Goal: Task Accomplishment & Management: Manage account settings

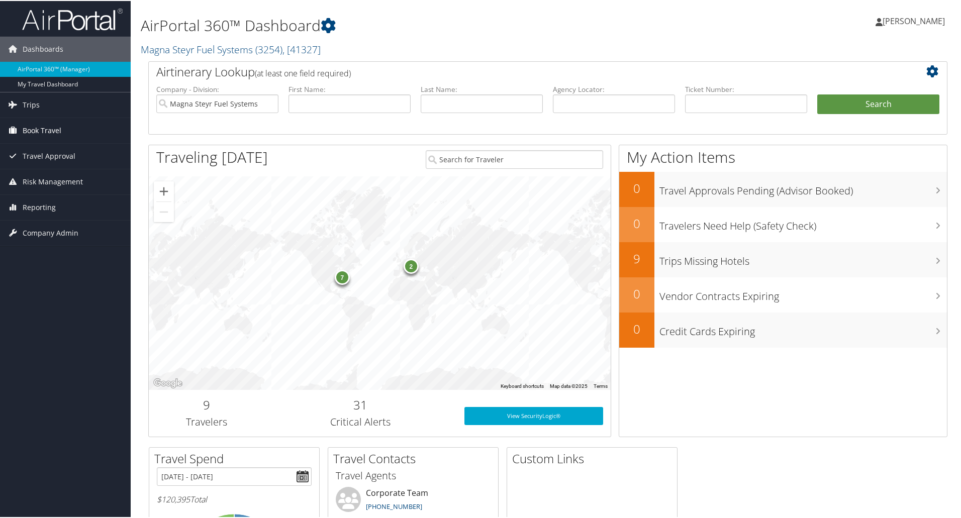
click at [51, 129] on span "Book Travel" at bounding box center [42, 129] width 39 height 25
click at [43, 127] on span "Book Travel" at bounding box center [42, 129] width 39 height 25
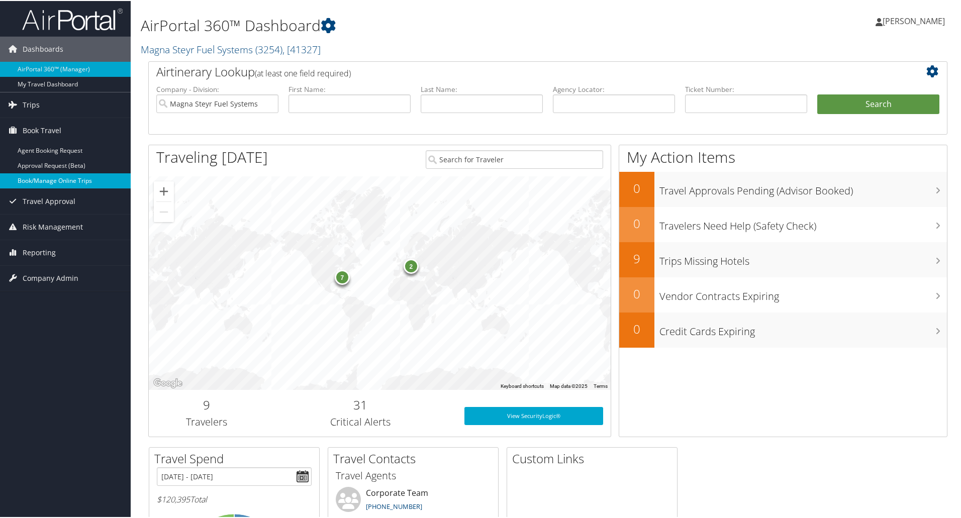
click at [42, 174] on link "Book/Manage Online Trips" at bounding box center [65, 179] width 131 height 15
click at [32, 281] on span "Company Admin" at bounding box center [51, 277] width 56 height 25
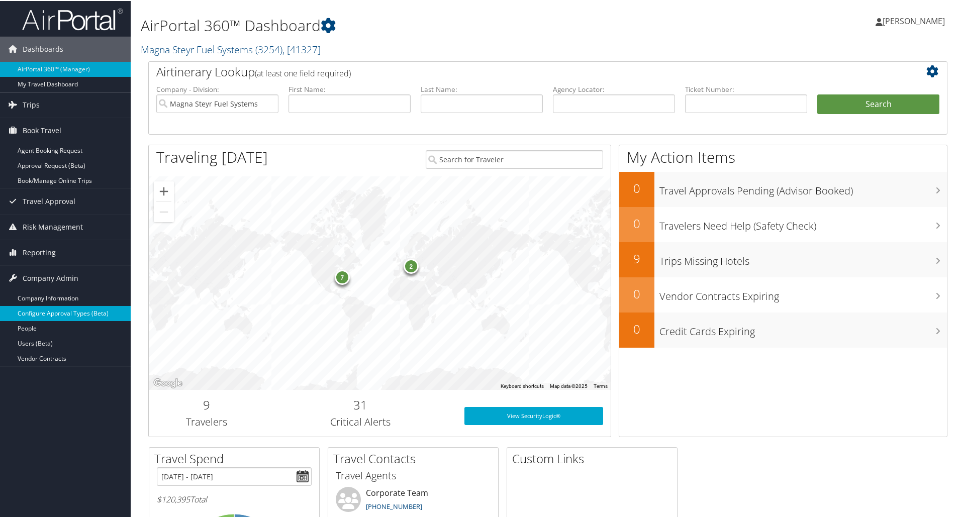
click at [76, 310] on link "Configure Approval Types (Beta)" at bounding box center [65, 312] width 131 height 15
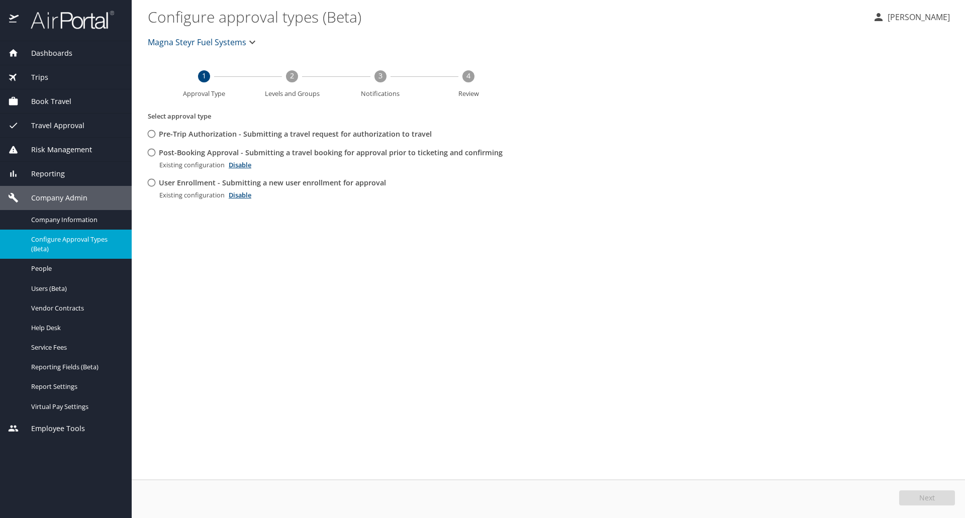
click at [151, 133] on input "Pre-Trip Authorization - Submitting a travel request for authorization to travel" at bounding box center [151, 134] width 19 height 19
radio input "true"
click at [920, 498] on span "Next" at bounding box center [927, 497] width 16 height 7
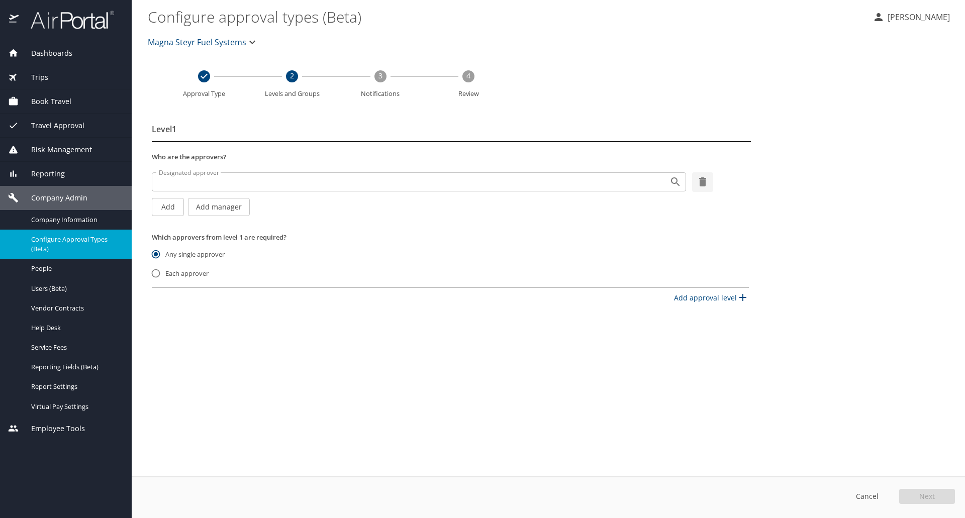
click at [246, 47] on icon "button" at bounding box center [252, 42] width 12 height 12
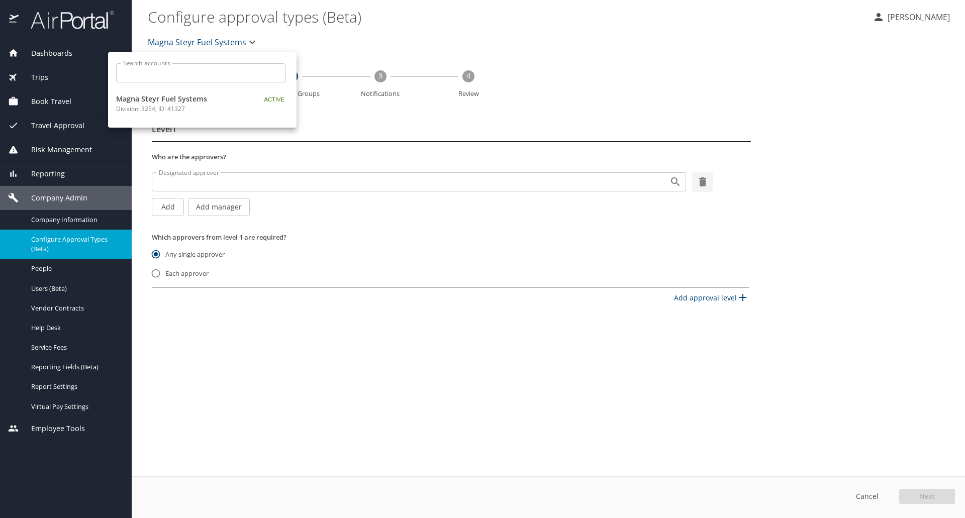
click at [246, 47] on div at bounding box center [482, 259] width 965 height 518
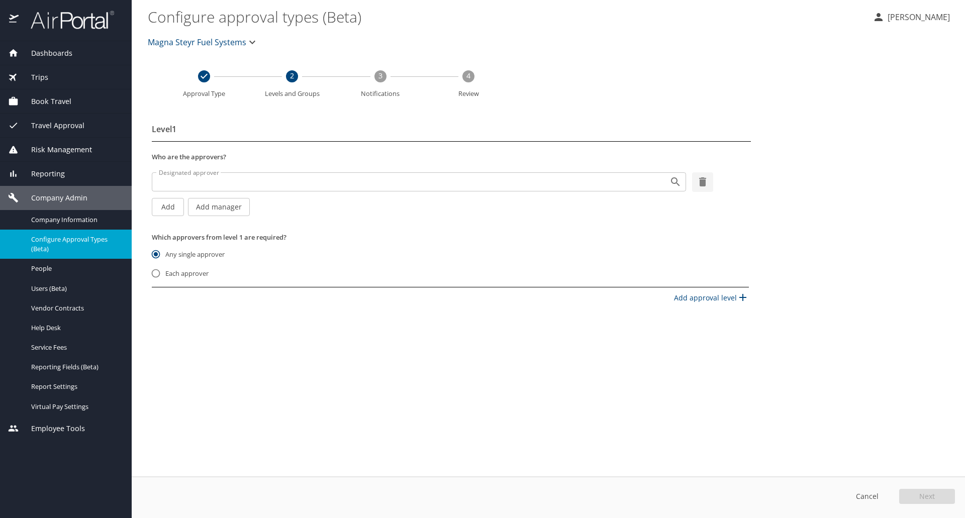
click at [34, 426] on span "Employee Tools" at bounding box center [52, 428] width 66 height 11
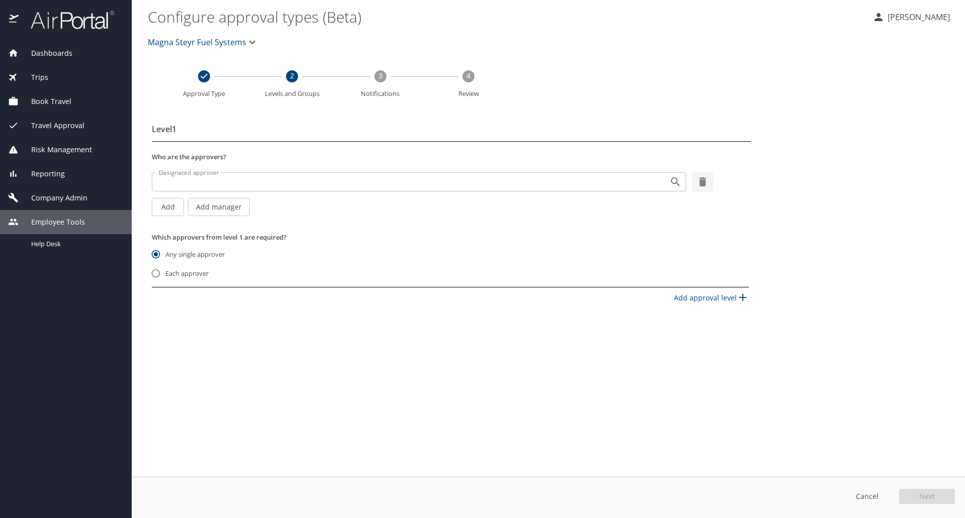
click at [63, 223] on span "Employee Tools" at bounding box center [52, 222] width 66 height 11
click at [319, 177] on input "Designated approver" at bounding box center [404, 181] width 498 height 13
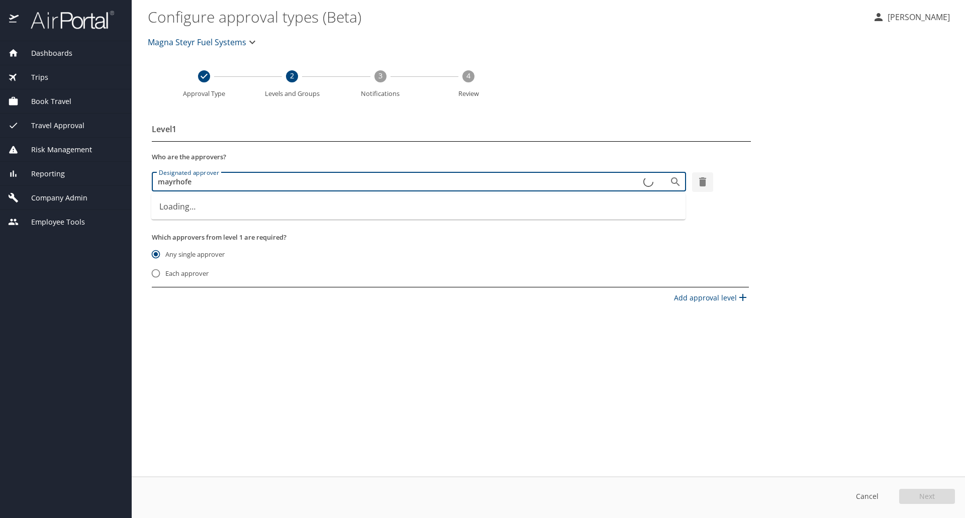
type input "[PERSON_NAME]"
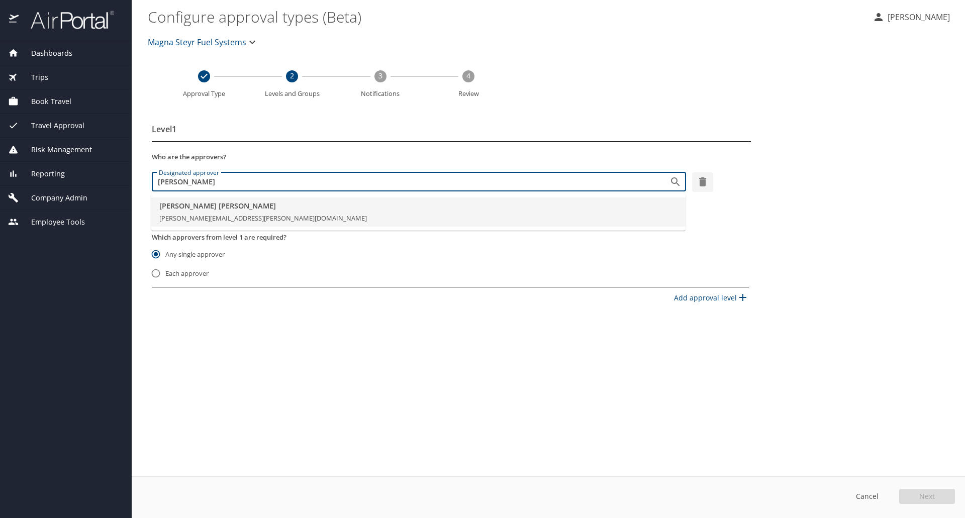
click at [262, 205] on span "[PERSON_NAME]" at bounding box center [418, 205] width 518 height 11
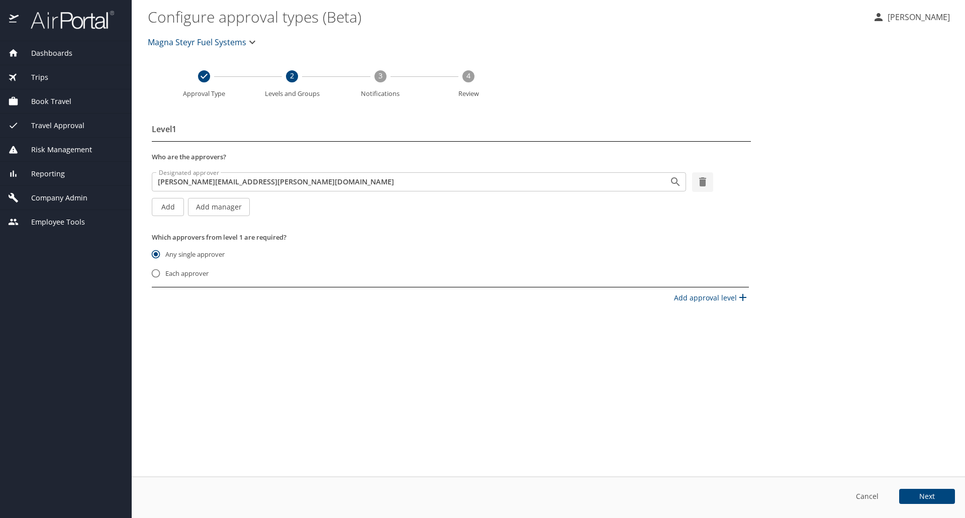
click at [912, 495] on button "Next" at bounding box center [927, 496] width 56 height 15
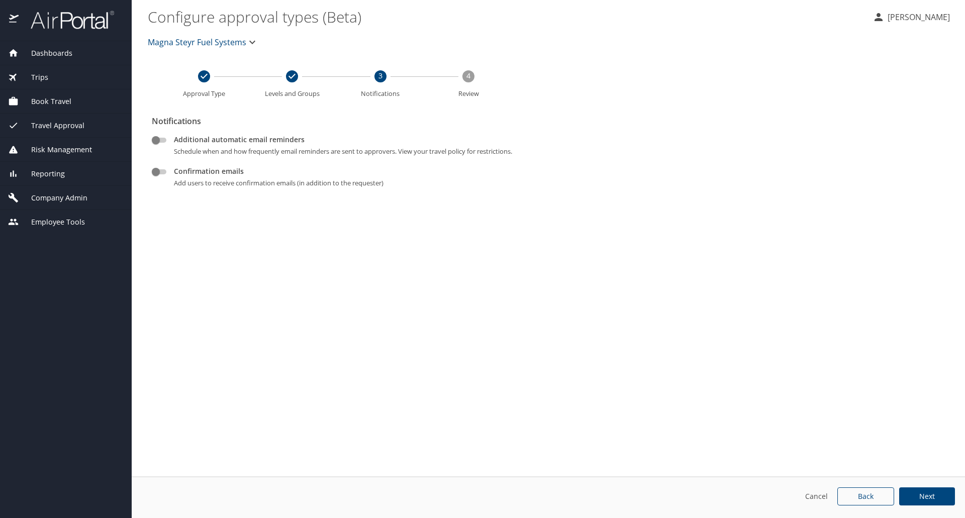
click at [813, 496] on span "Cancel" at bounding box center [816, 496] width 24 height 13
